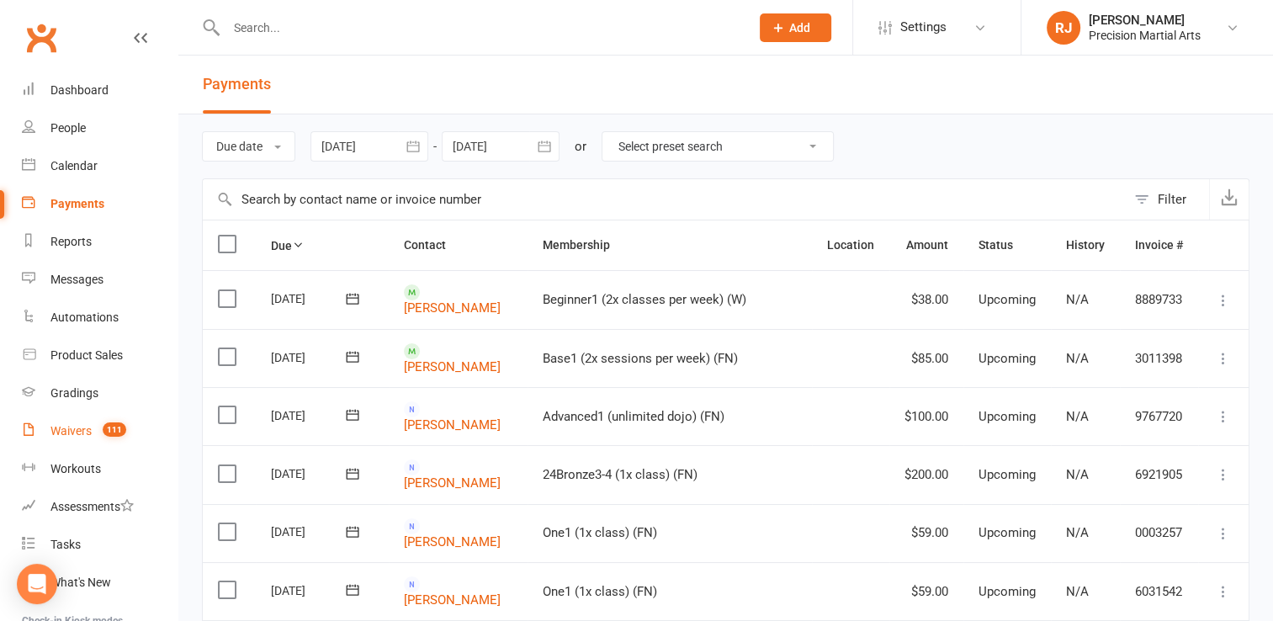
click at [74, 430] on div "Waivers" at bounding box center [70, 430] width 41 height 13
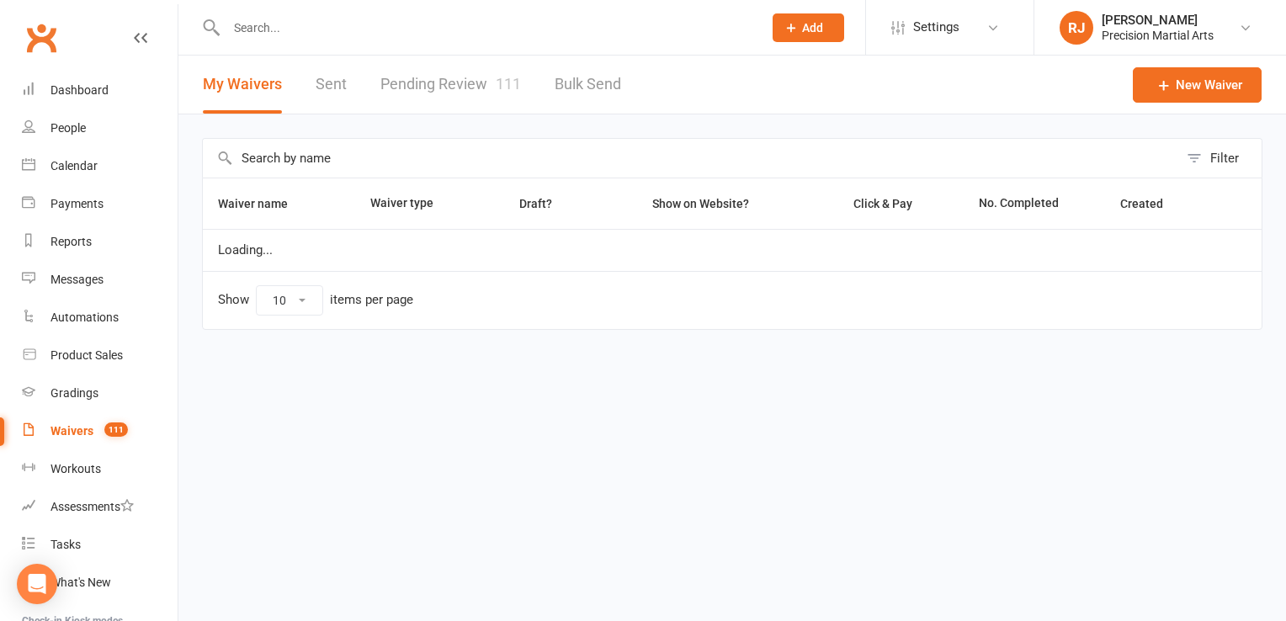
click at [482, 75] on link "Pending Review 111" at bounding box center [450, 85] width 141 height 58
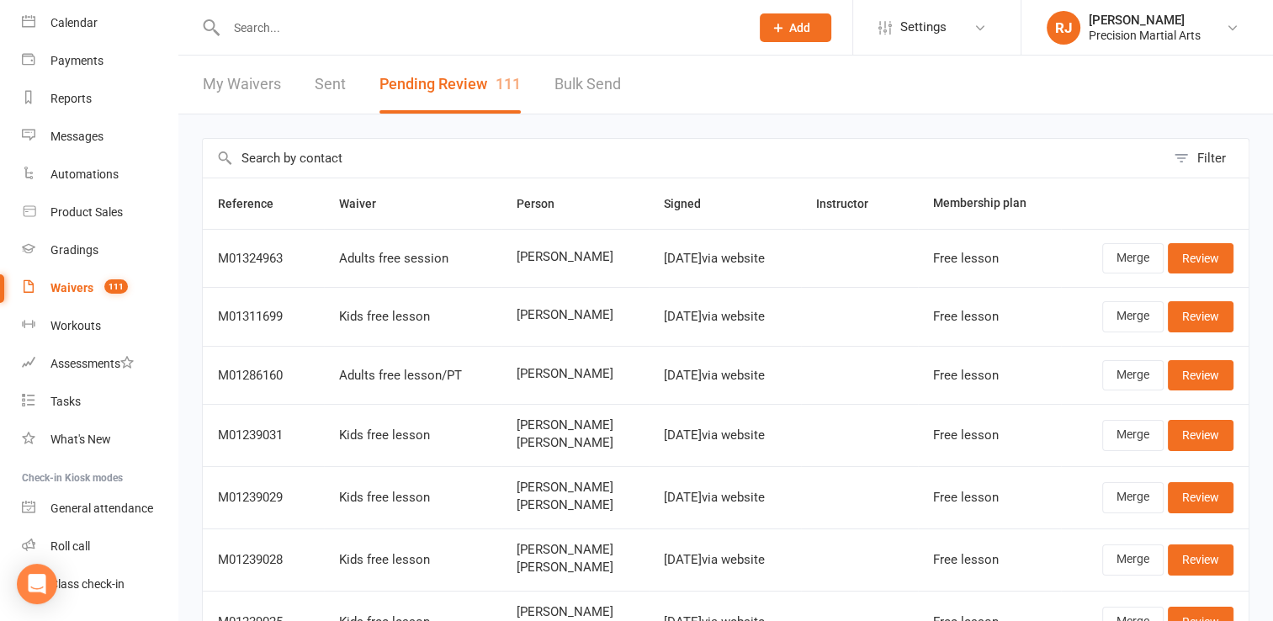
scroll to position [189, 0]
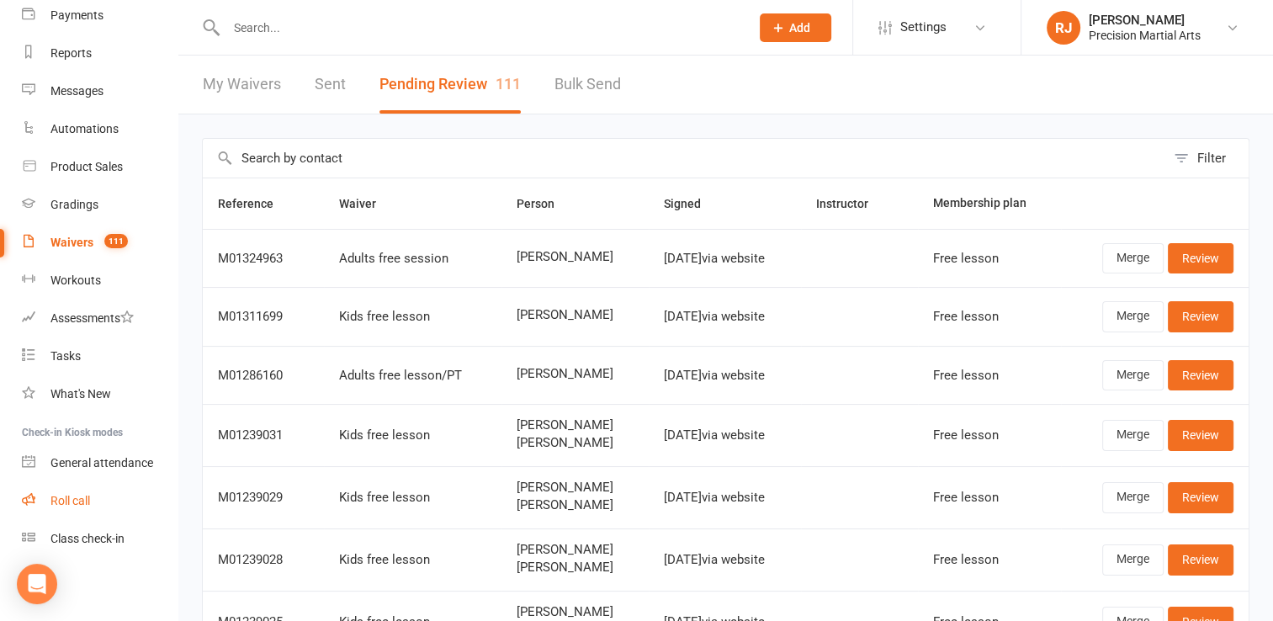
click at [77, 509] on link "Roll call" at bounding box center [100, 501] width 156 height 38
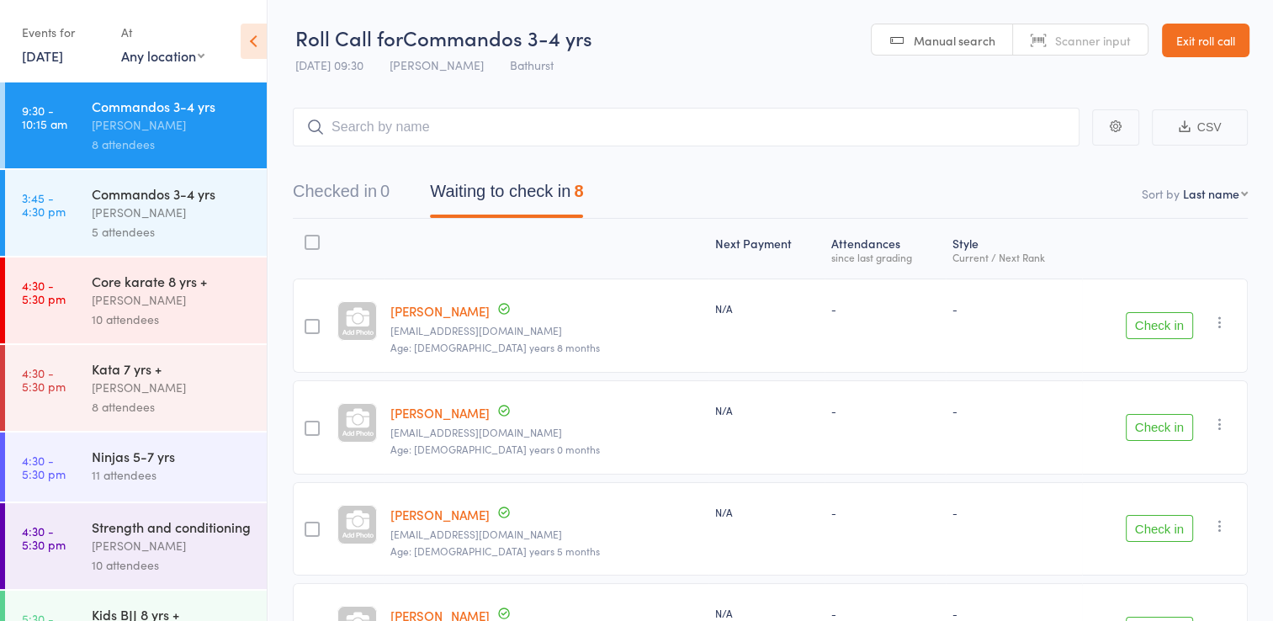
click at [1175, 330] on button "Check in" at bounding box center [1159, 325] width 67 height 27
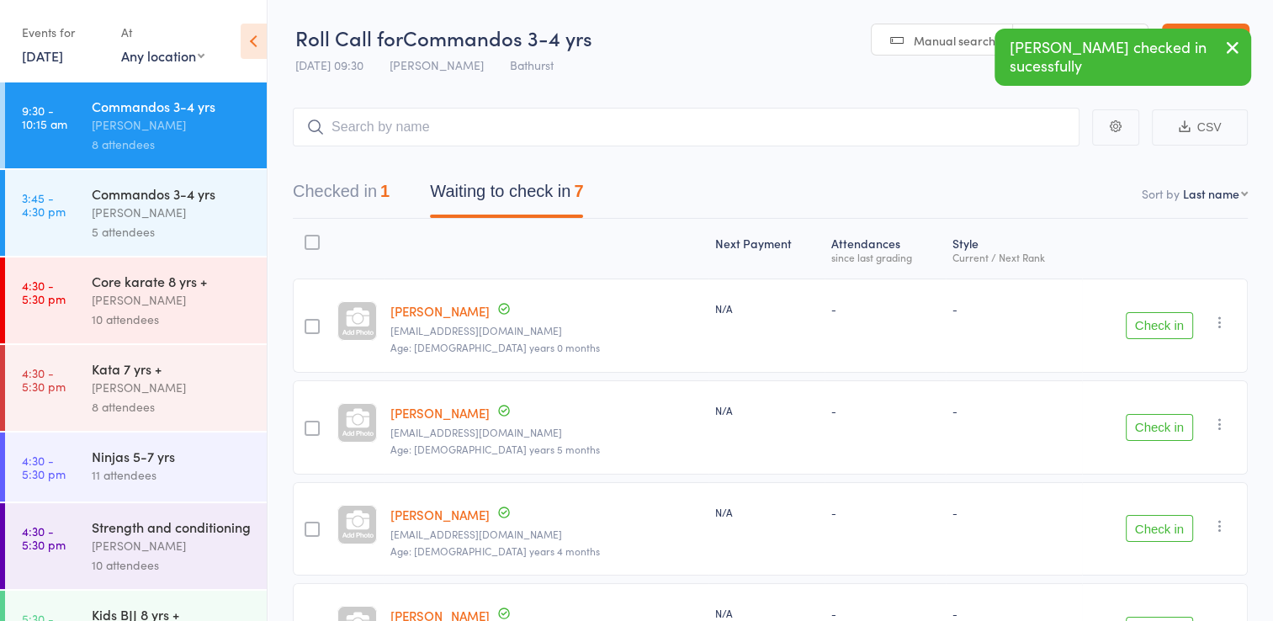
click at [1149, 530] on button "Check in" at bounding box center [1159, 528] width 67 height 27
click at [1153, 523] on button "Check in" at bounding box center [1159, 528] width 67 height 27
click at [1171, 530] on button "Check in" at bounding box center [1159, 528] width 67 height 27
click at [1168, 530] on button "Check in" at bounding box center [1159, 528] width 67 height 27
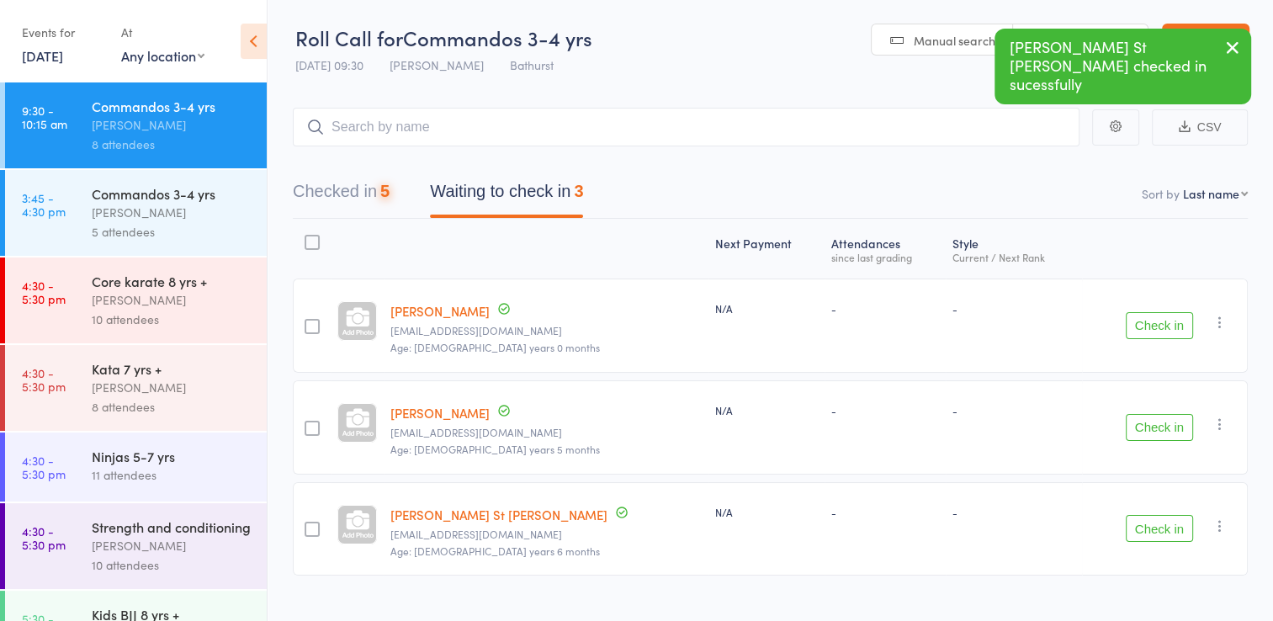
click at [1160, 528] on button "Check in" at bounding box center [1159, 528] width 67 height 27
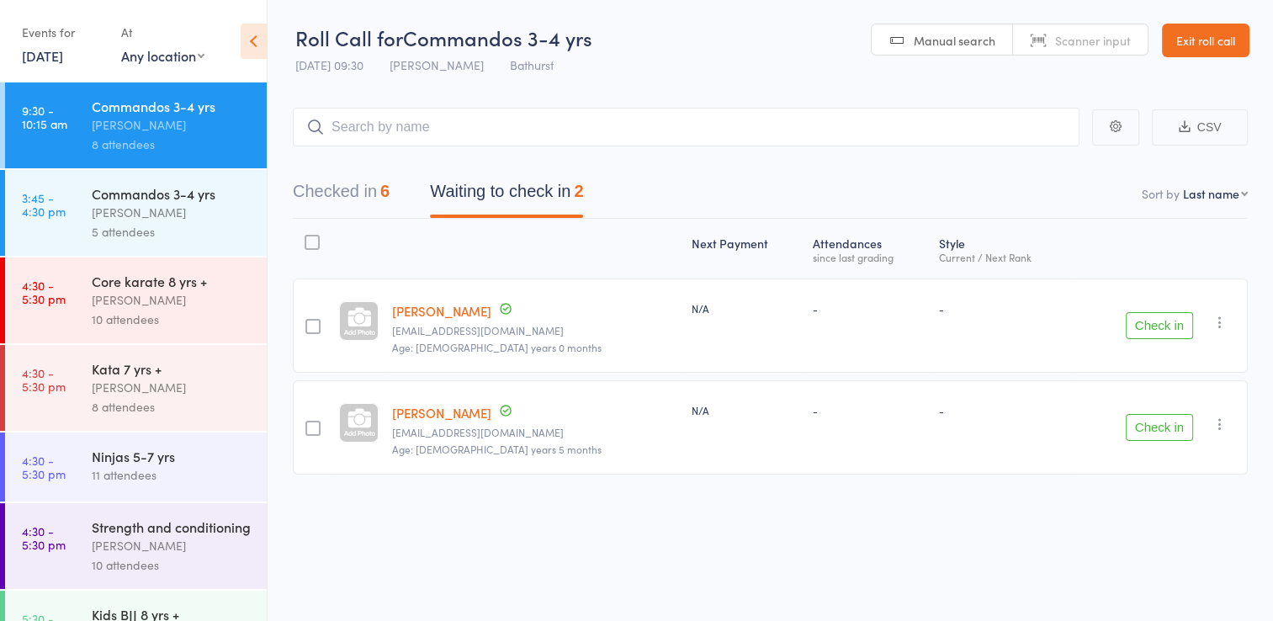
click at [1164, 421] on button "Check in" at bounding box center [1159, 427] width 67 height 27
click at [1166, 436] on button "Check in" at bounding box center [1159, 427] width 67 height 27
click at [1219, 326] on icon "button" at bounding box center [1220, 322] width 17 height 17
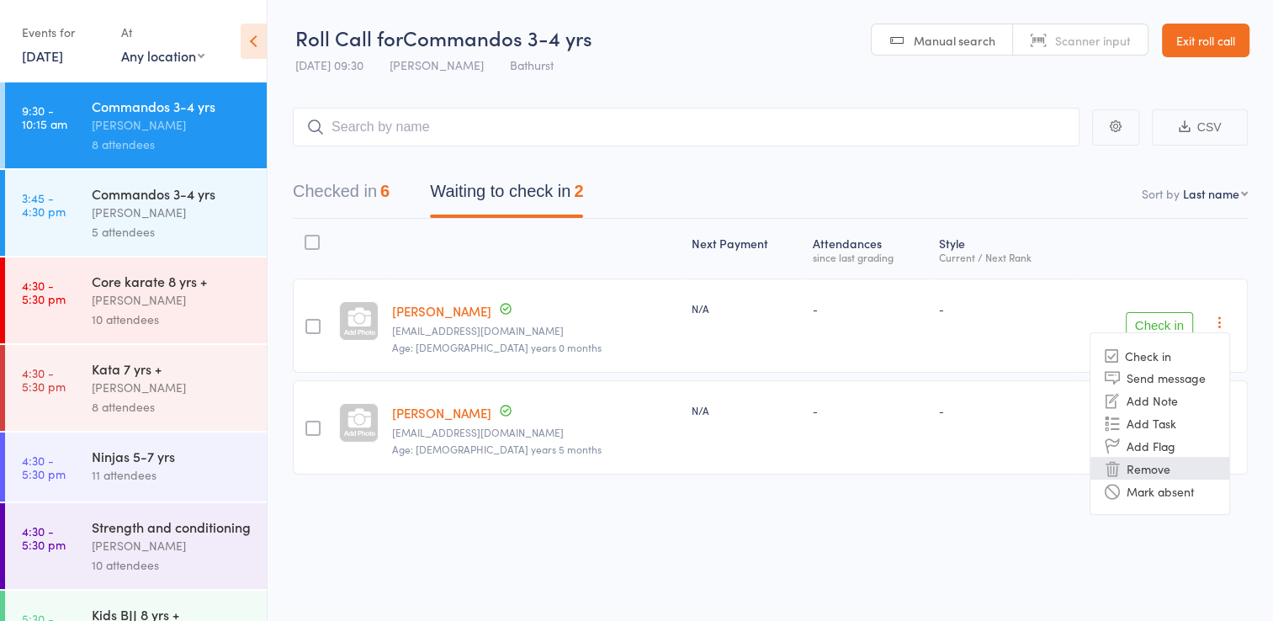
click at [1149, 463] on li "Remove" at bounding box center [1160, 468] width 139 height 23
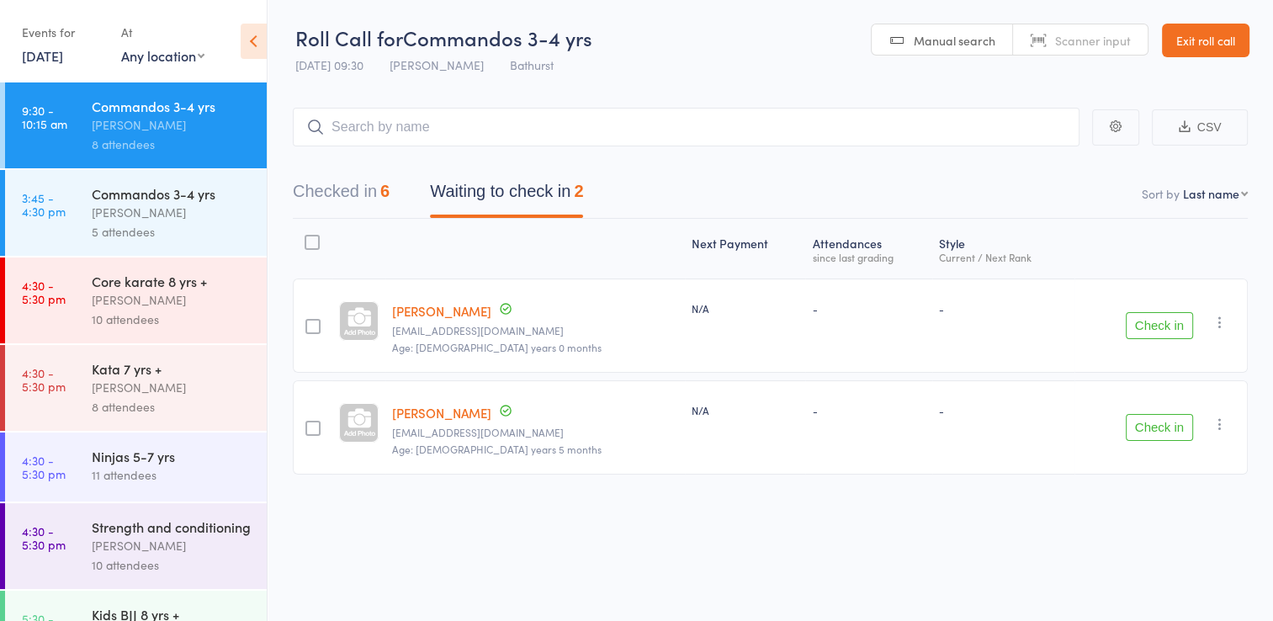
click at [1166, 429] on button "Check in" at bounding box center [1159, 427] width 67 height 27
